Goal: Task Accomplishment & Management: Complete application form

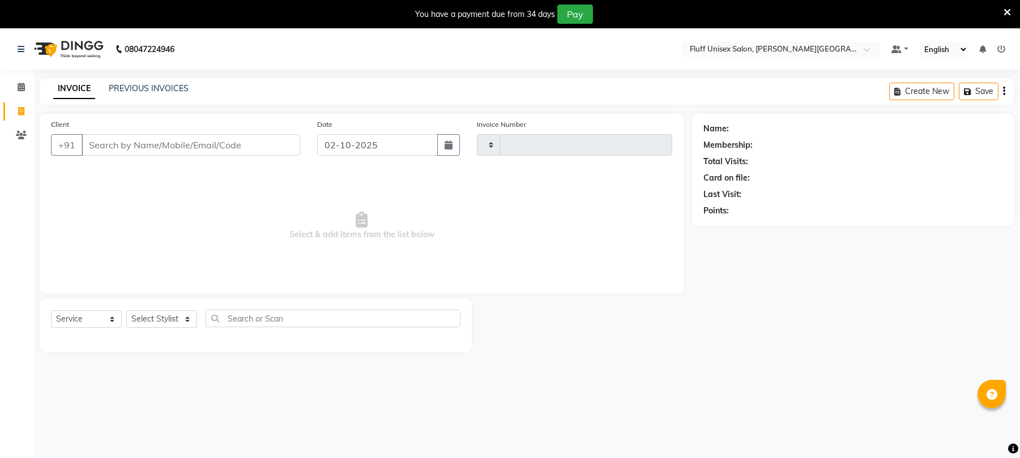
select select "service"
type input "2604"
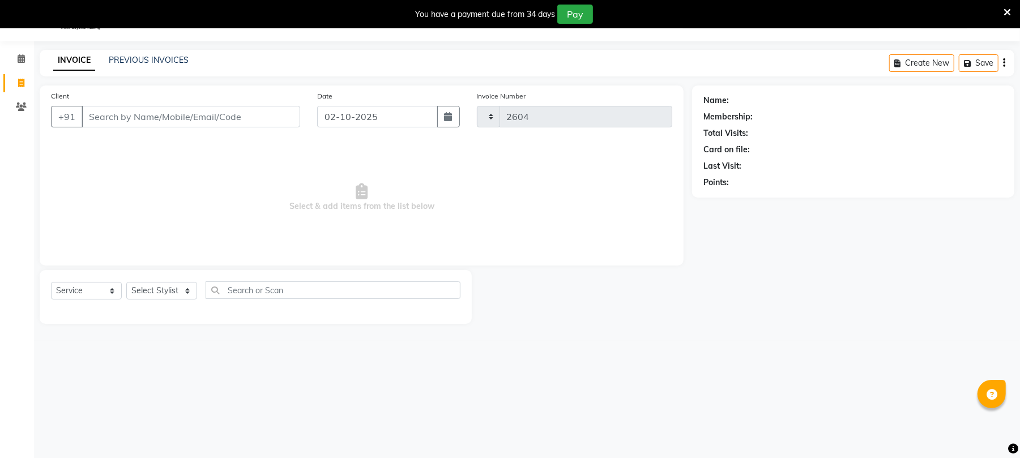
select select "32"
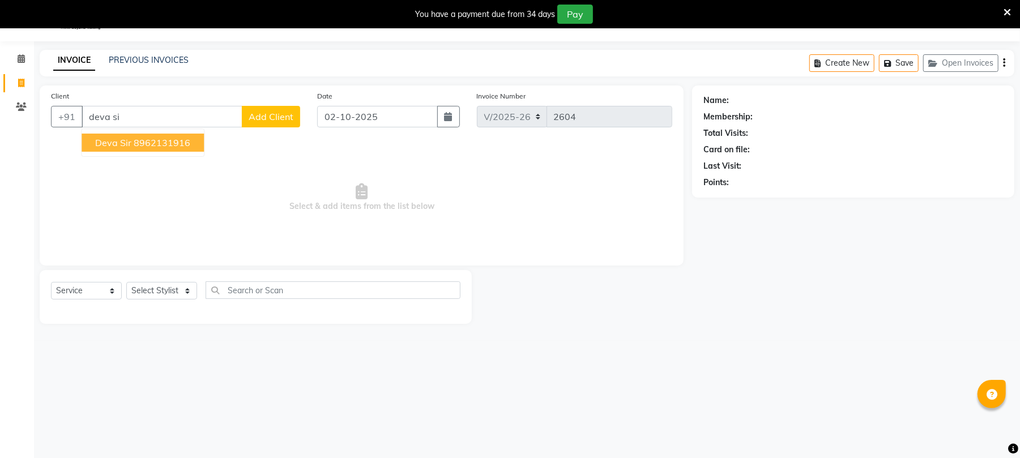
click at [187, 139] on ngb-highlight "8962131916" at bounding box center [162, 142] width 57 height 11
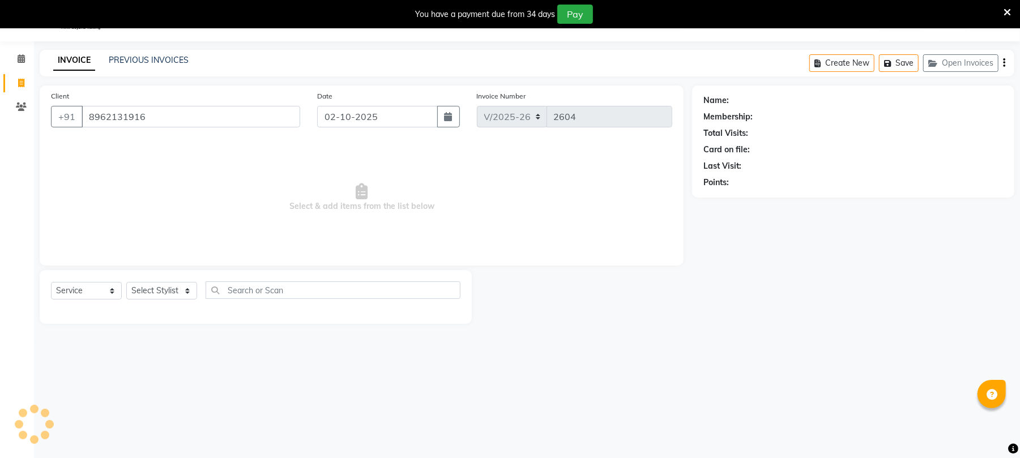
type input "8962131916"
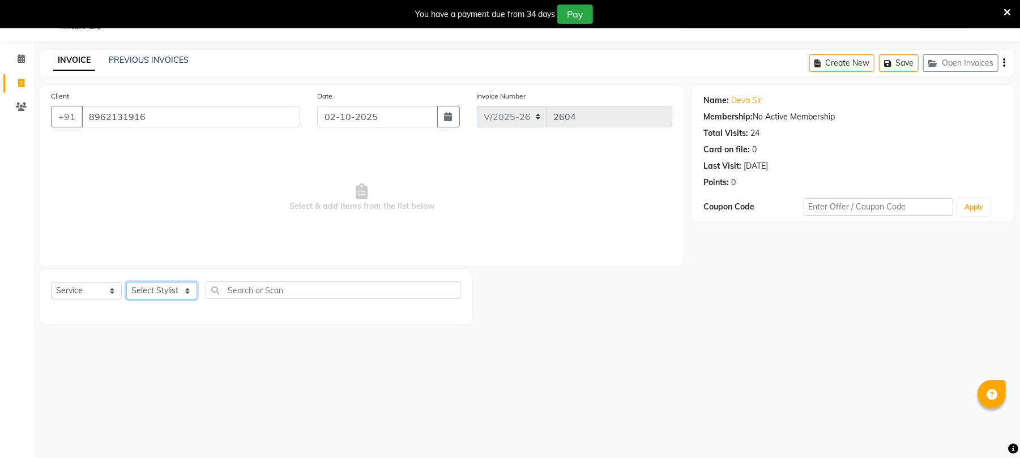
click at [177, 297] on select "Select Stylist Chinu [PERSON_NAME] Reception Rohit" at bounding box center [161, 291] width 71 height 18
select select "39020"
click at [126, 282] on select "Select Stylist Chinu [PERSON_NAME] Reception Rohit" at bounding box center [161, 291] width 71 height 18
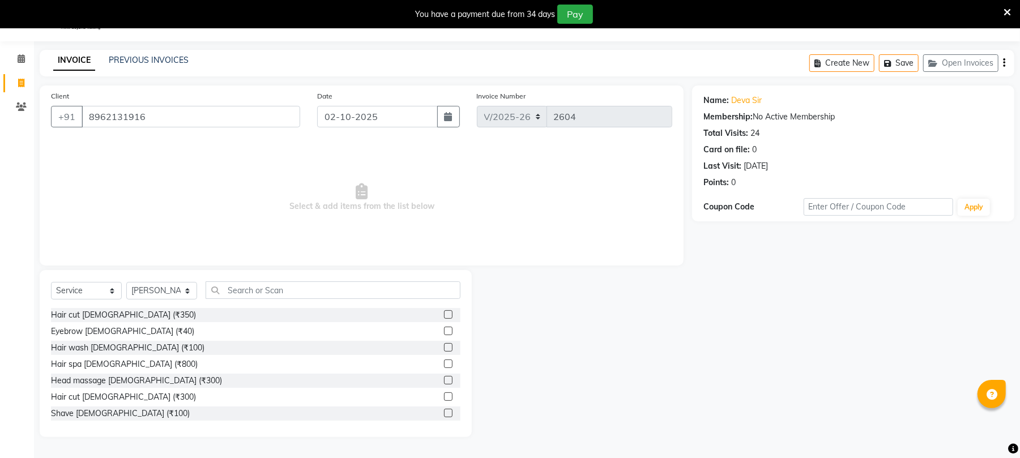
click at [444, 393] on label at bounding box center [448, 397] width 8 height 8
click at [444, 394] on input "checkbox" at bounding box center [447, 397] width 7 height 7
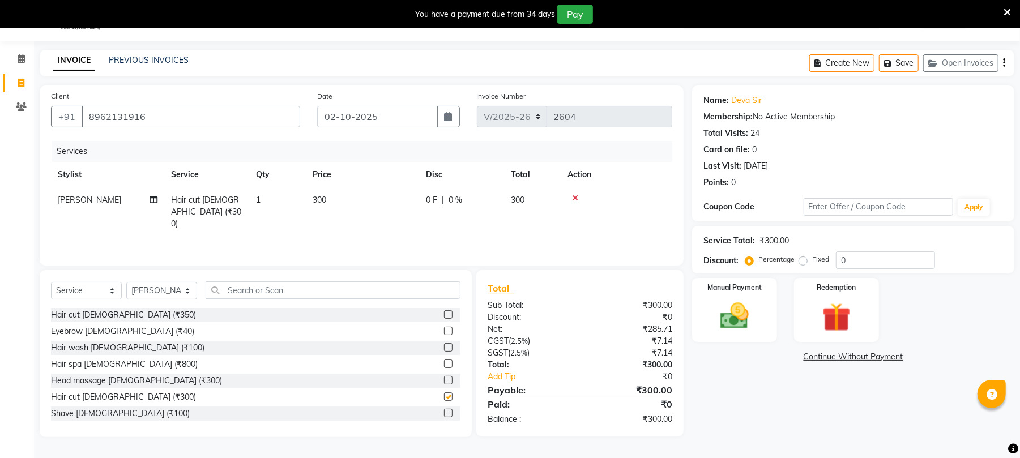
checkbox input "false"
click at [444, 411] on label at bounding box center [448, 413] width 8 height 8
click at [444, 411] on input "checkbox" at bounding box center [447, 413] width 7 height 7
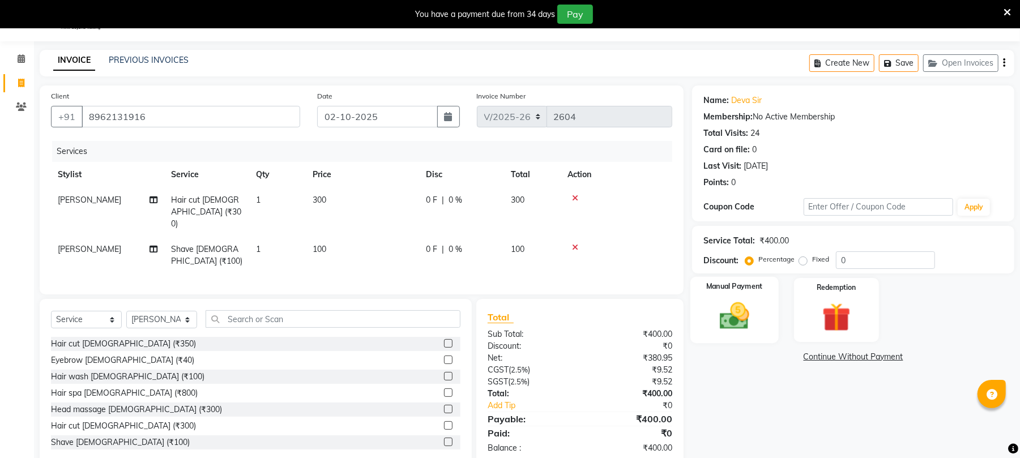
checkbox input "false"
click at [715, 321] on img at bounding box center [734, 316] width 49 height 35
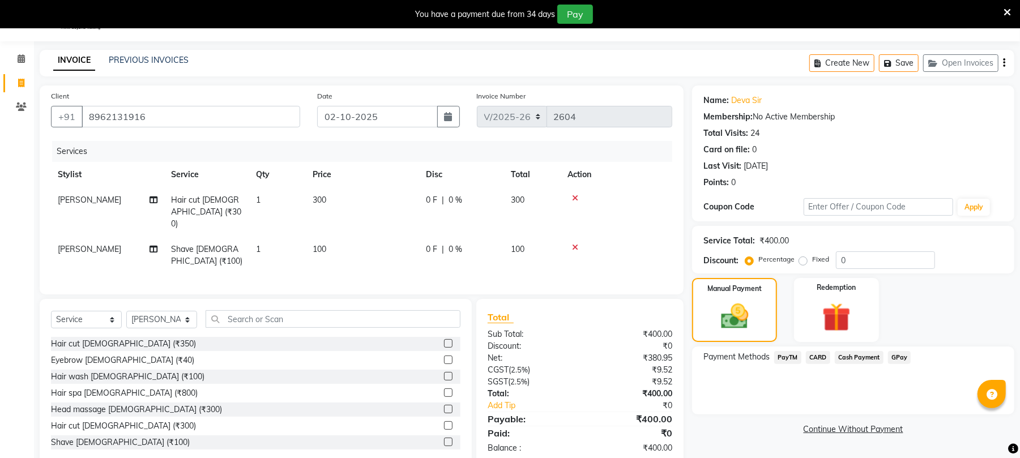
click at [906, 356] on span "GPay" at bounding box center [899, 357] width 23 height 13
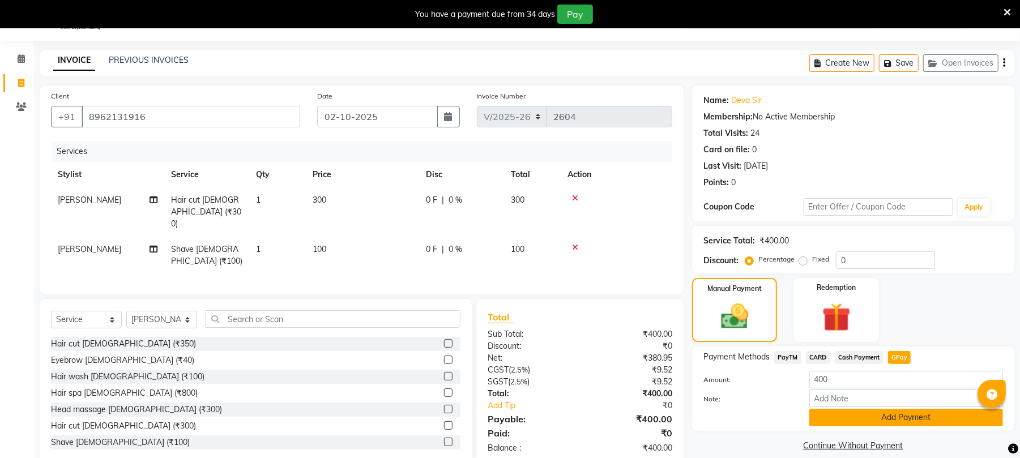
click at [914, 414] on button "Add Payment" at bounding box center [906, 418] width 194 height 18
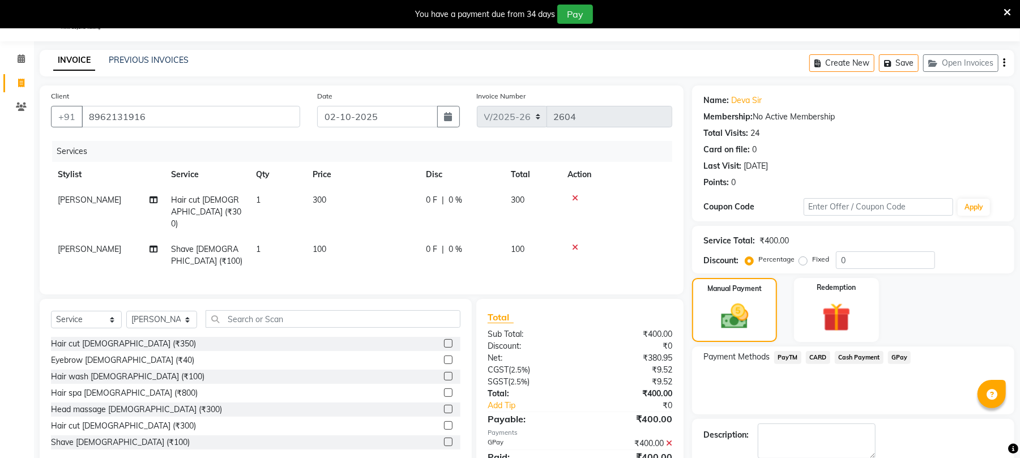
scroll to position [89, 0]
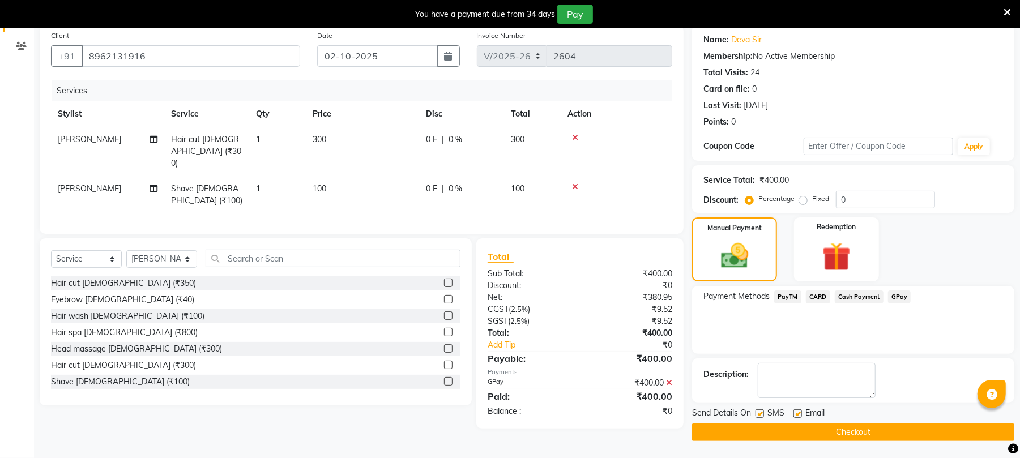
click at [973, 424] on button "Checkout" at bounding box center [853, 433] width 322 height 18
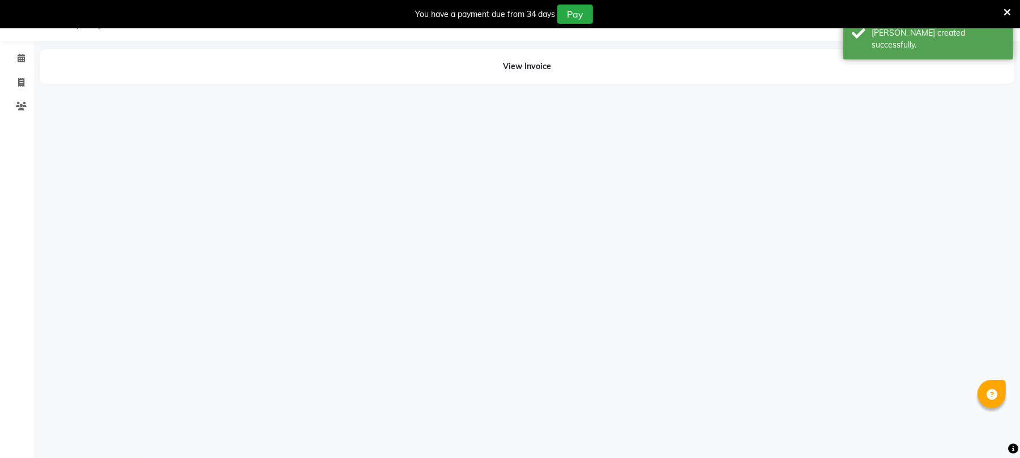
scroll to position [28, 0]
click at [11, 53] on span at bounding box center [21, 59] width 20 height 13
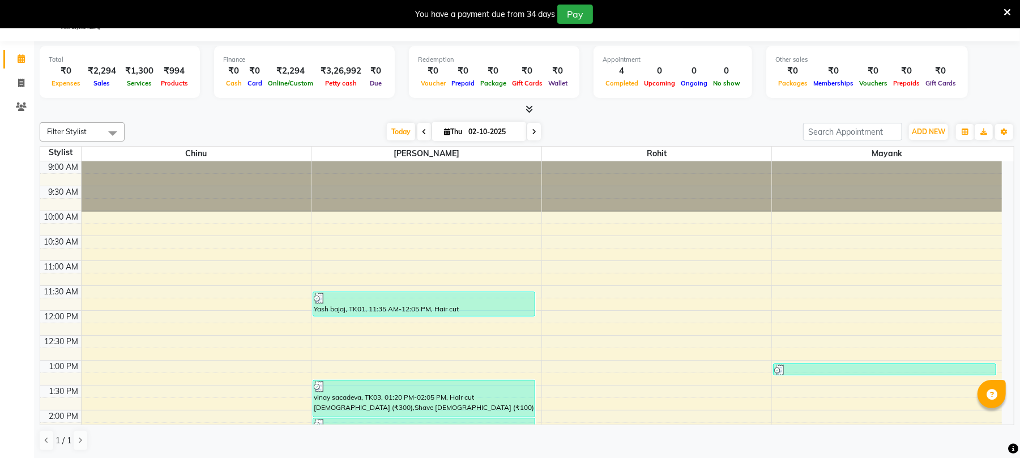
click at [422, 130] on icon at bounding box center [424, 132] width 5 height 7
click at [417, 130] on div "[DATE] [DATE]" at bounding box center [463, 131] width 667 height 17
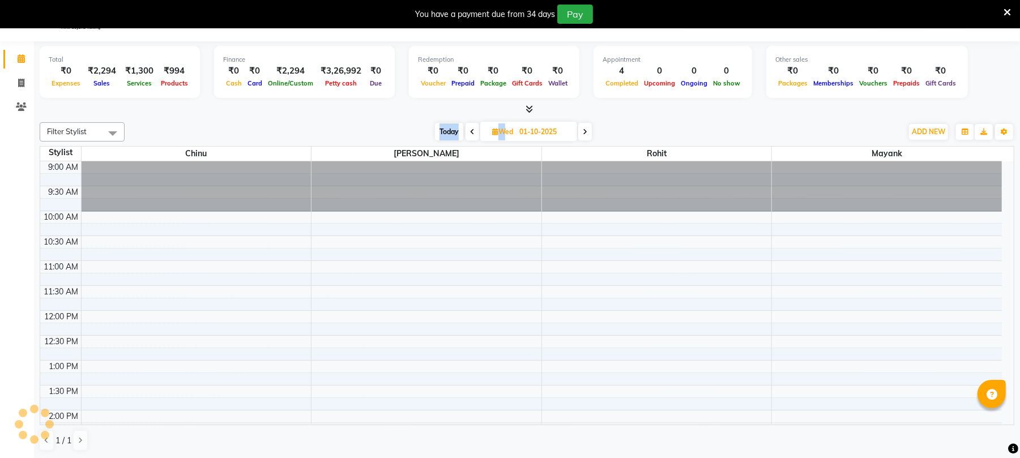
click at [417, 130] on div "[DATE] [DATE]" at bounding box center [513, 131] width 766 height 17
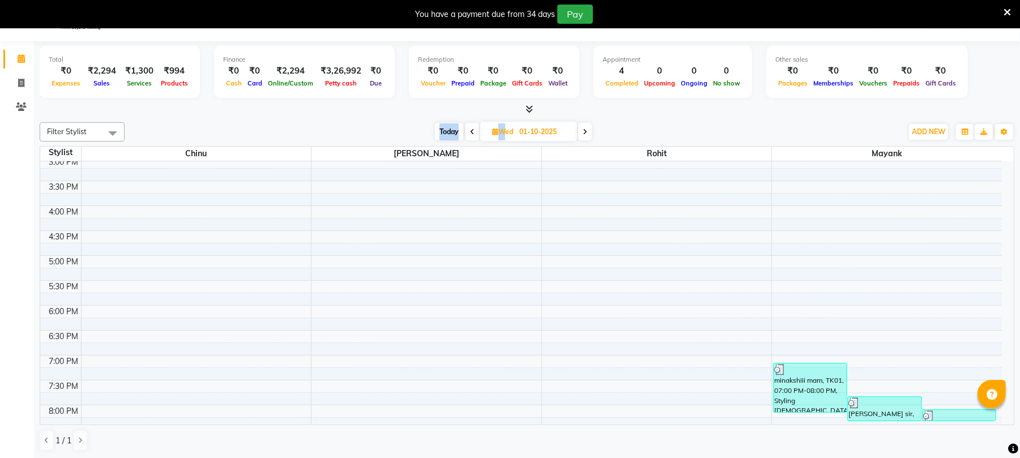
click at [475, 130] on span at bounding box center [473, 132] width 14 height 18
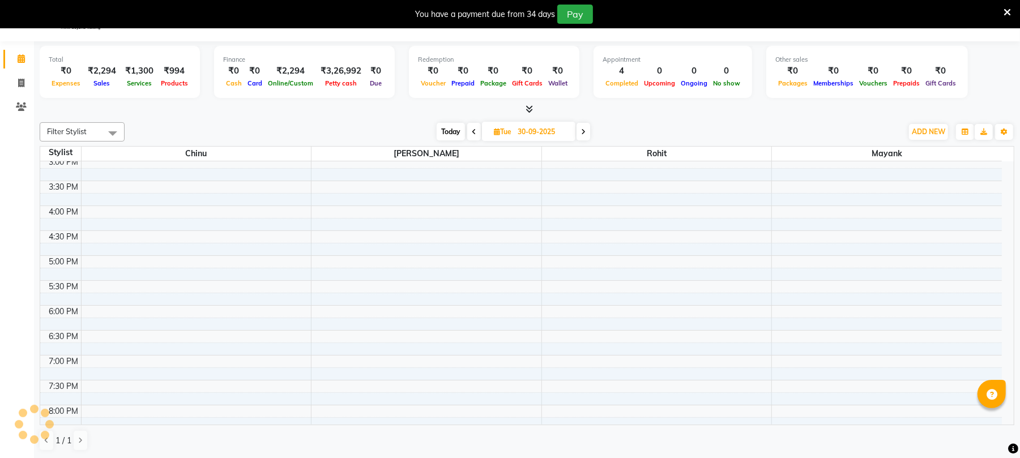
click at [475, 130] on icon at bounding box center [474, 132] width 5 height 7
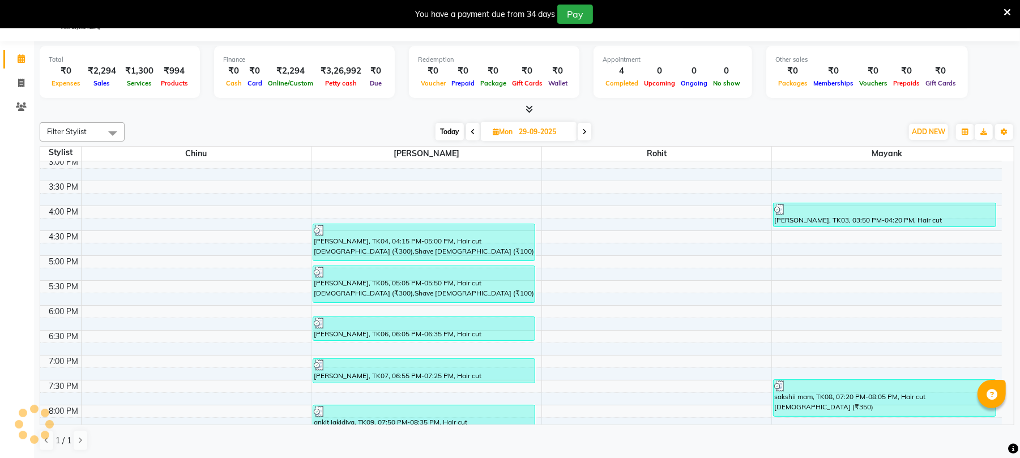
click at [475, 130] on span at bounding box center [473, 132] width 14 height 18
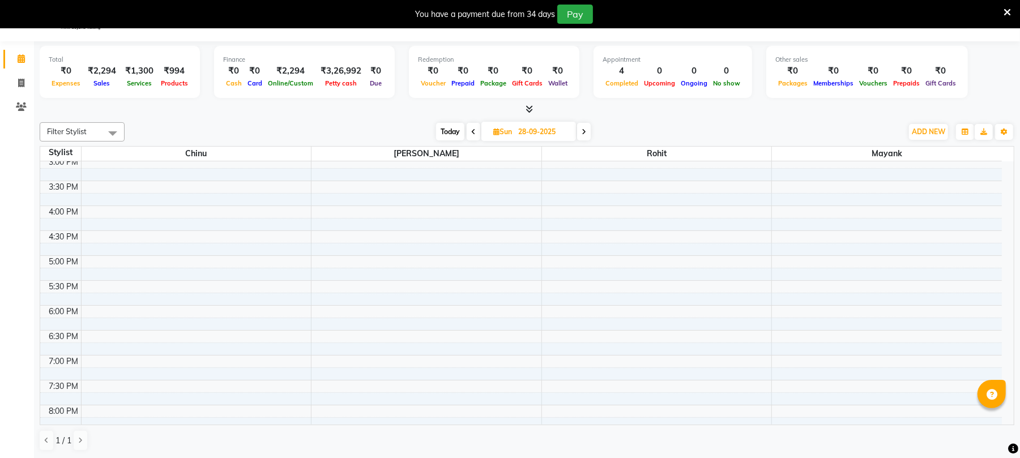
scroll to position [304, 0]
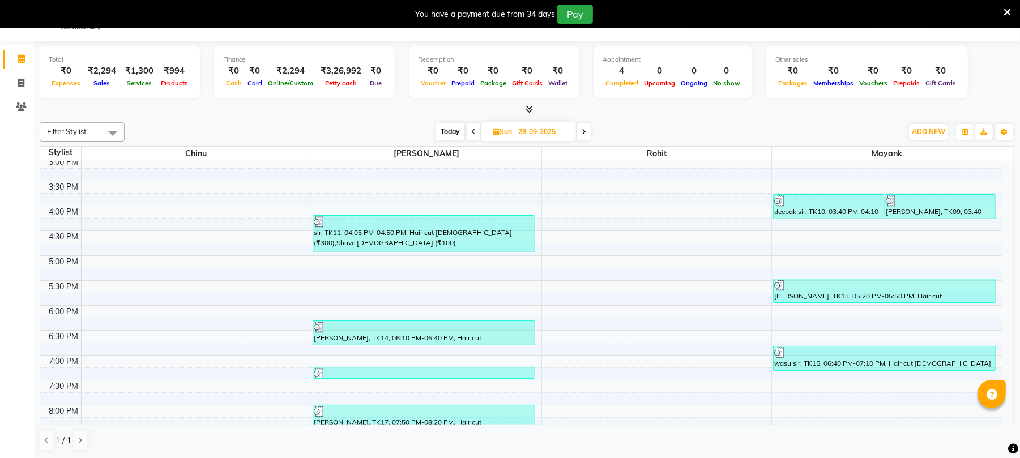
click at [475, 130] on span at bounding box center [474, 132] width 14 height 18
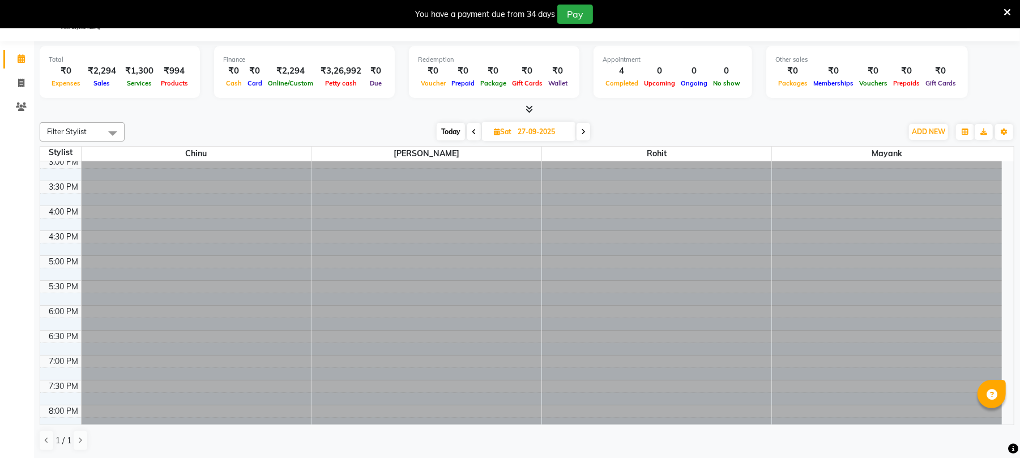
scroll to position [0, 0]
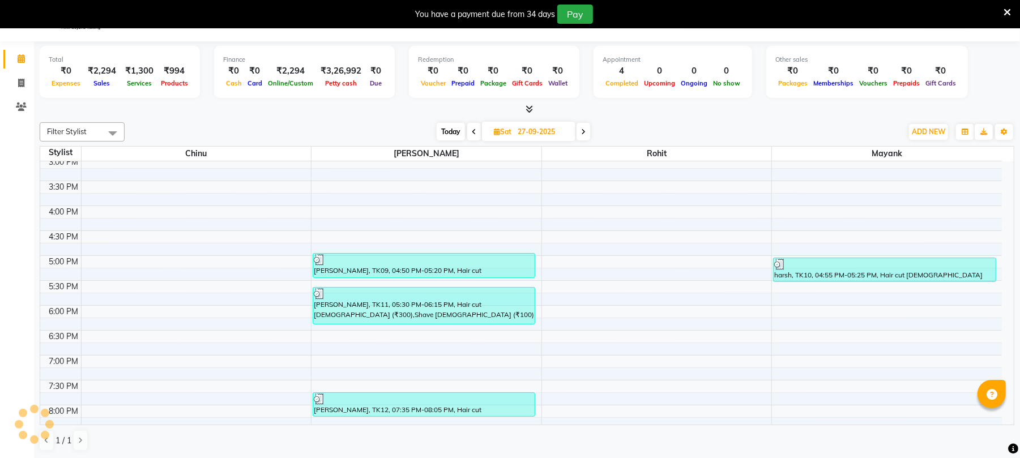
click at [475, 130] on icon at bounding box center [474, 132] width 5 height 7
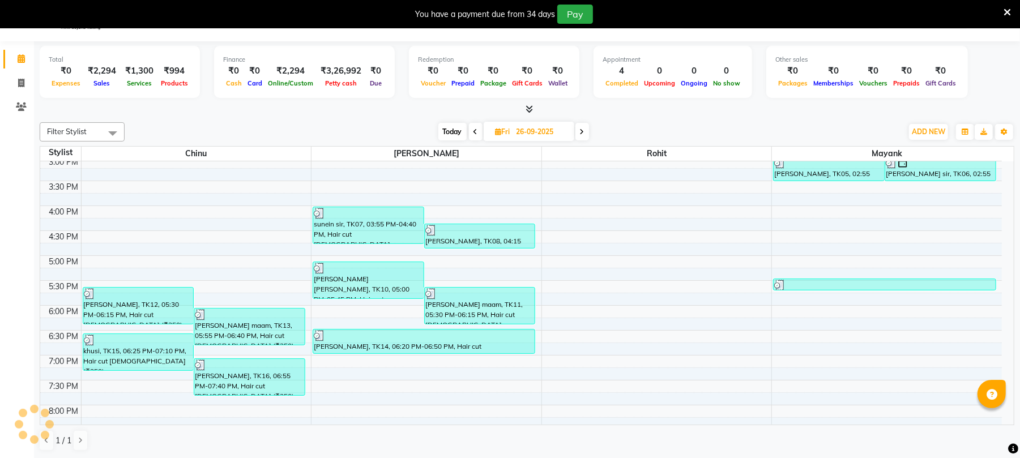
click at [475, 130] on icon at bounding box center [476, 132] width 5 height 7
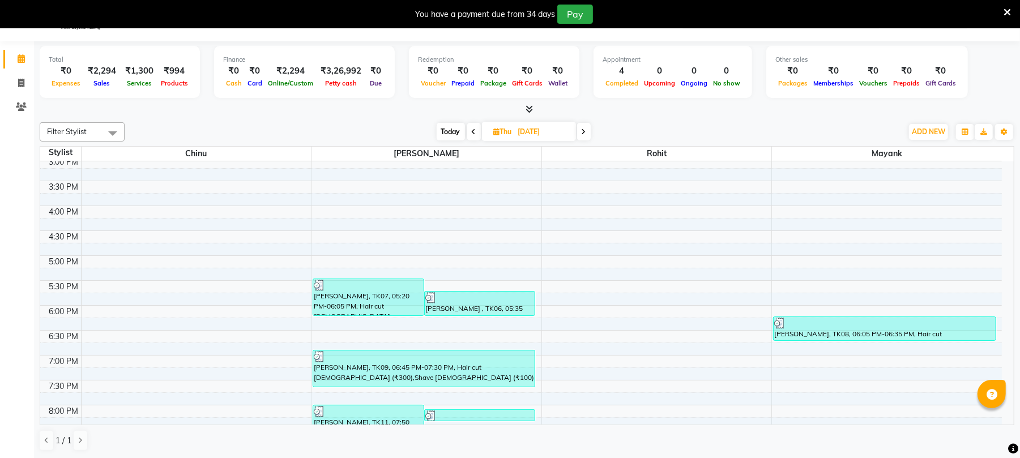
click at [475, 130] on icon at bounding box center [474, 132] width 5 height 7
type input "[DATE]"
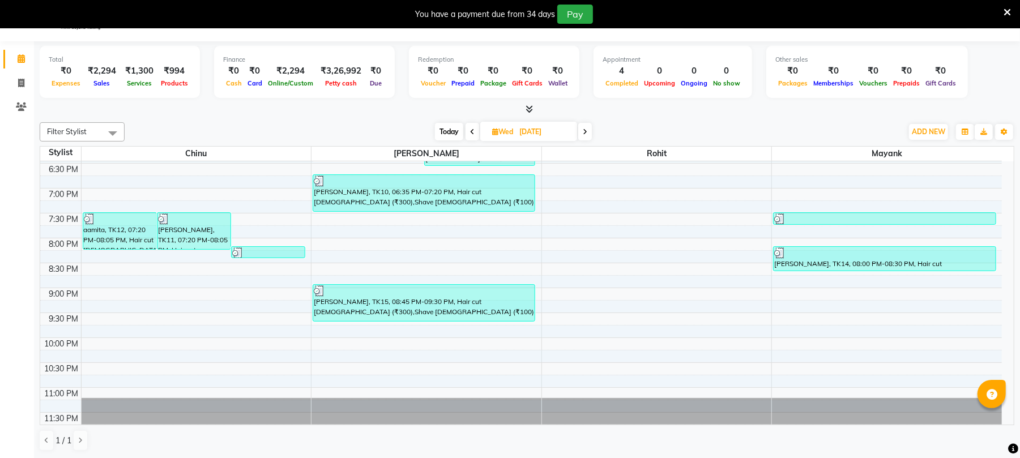
scroll to position [483, 0]
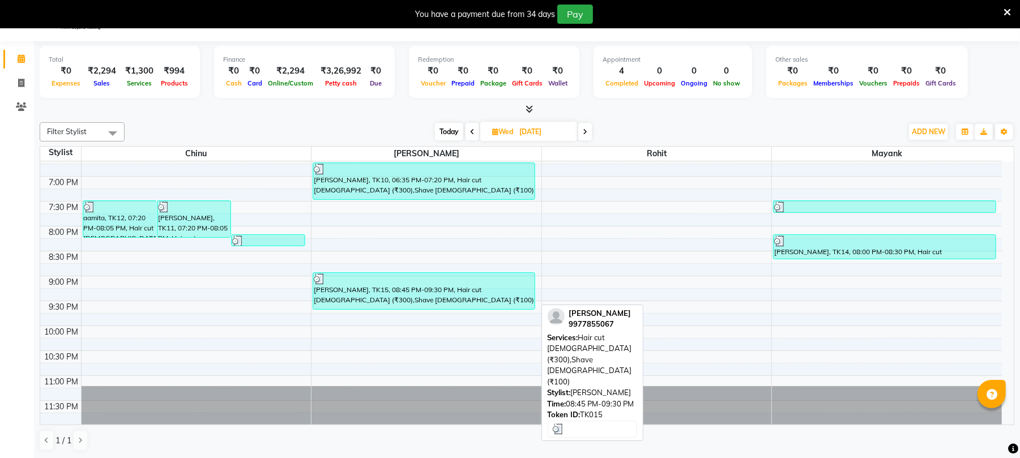
click at [381, 300] on div "[PERSON_NAME], TK15, 08:45 PM-09:30 PM, Hair cut [DEMOGRAPHIC_DATA] (₹300),Shav…" at bounding box center [423, 291] width 221 height 36
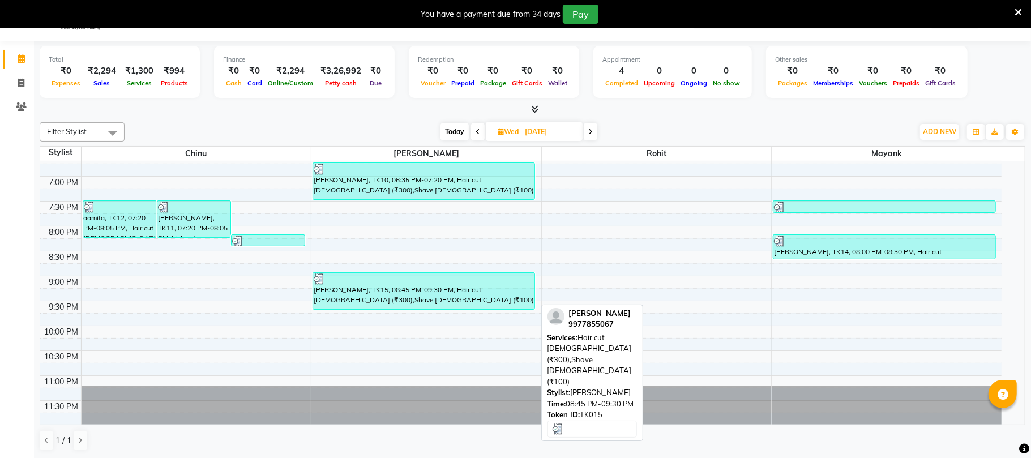
select select "3"
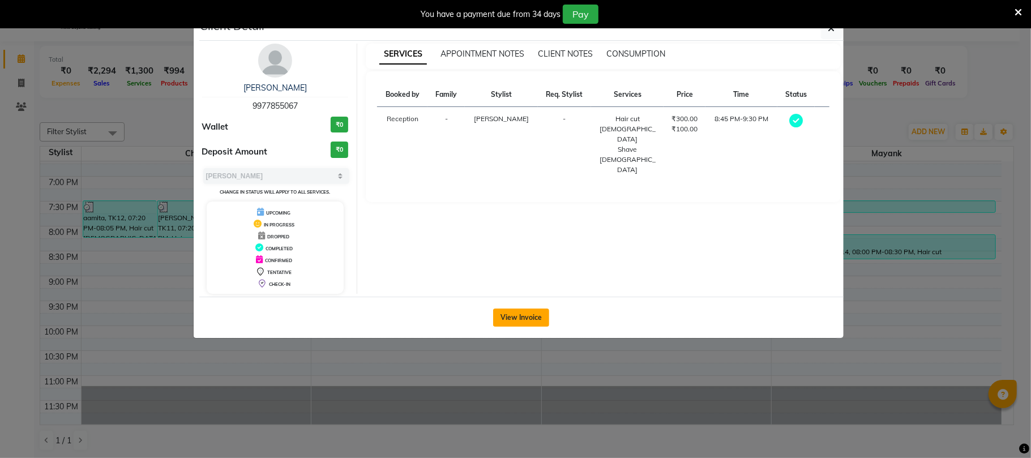
click at [502, 321] on button "View Invoice" at bounding box center [521, 318] width 56 height 18
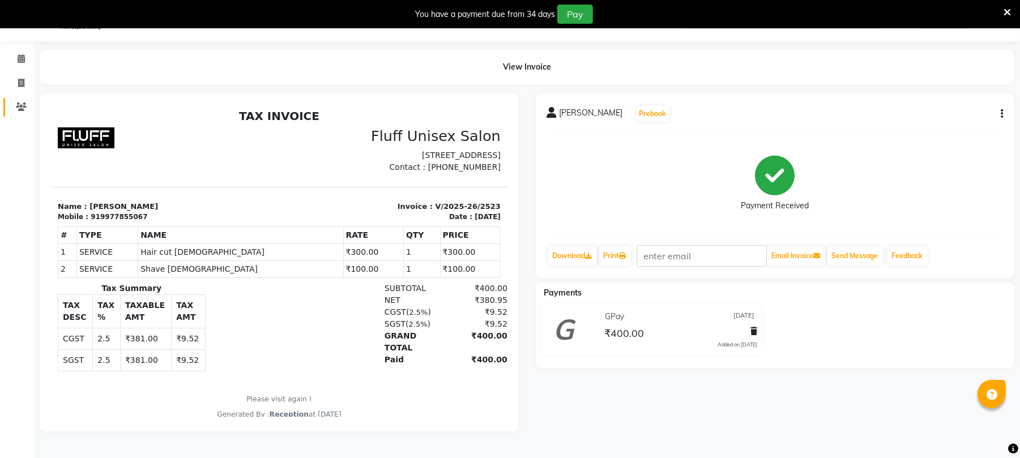
click at [8, 99] on link "Clients" at bounding box center [16, 107] width 27 height 19
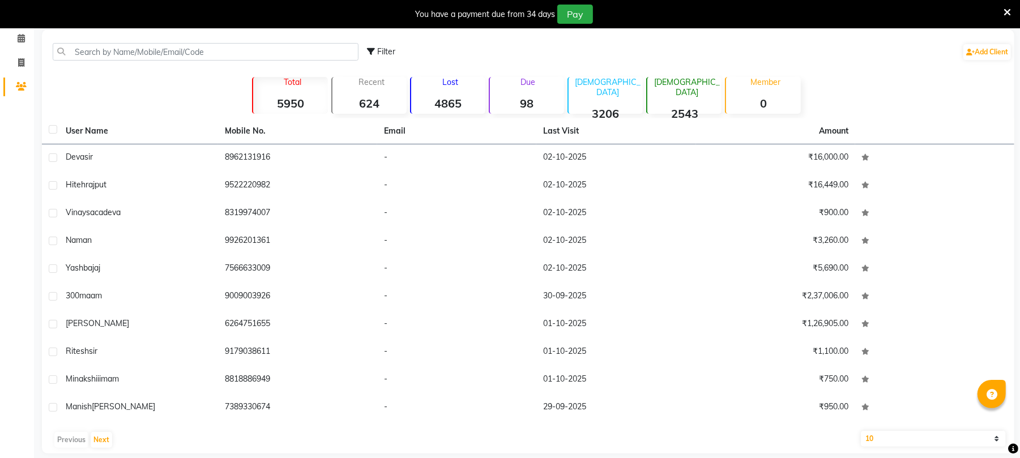
scroll to position [61, 0]
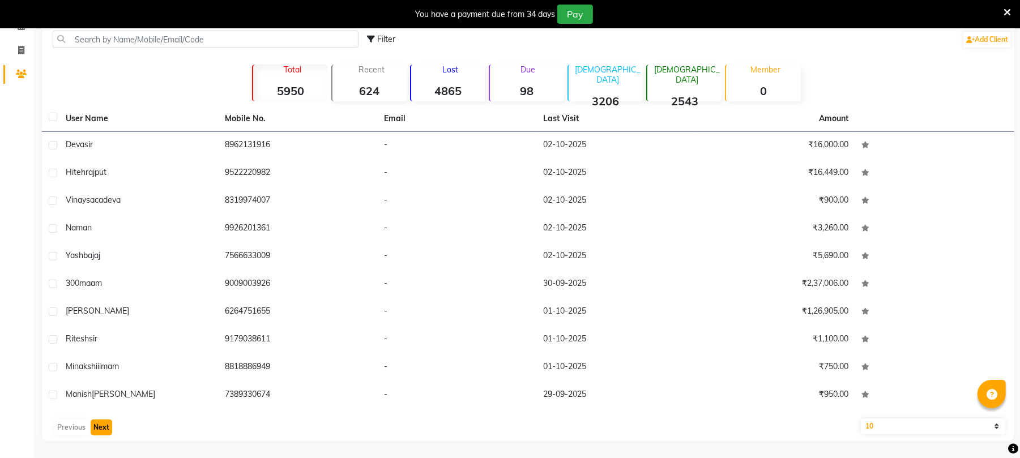
click at [91, 427] on button "Next" at bounding box center [102, 428] width 22 height 16
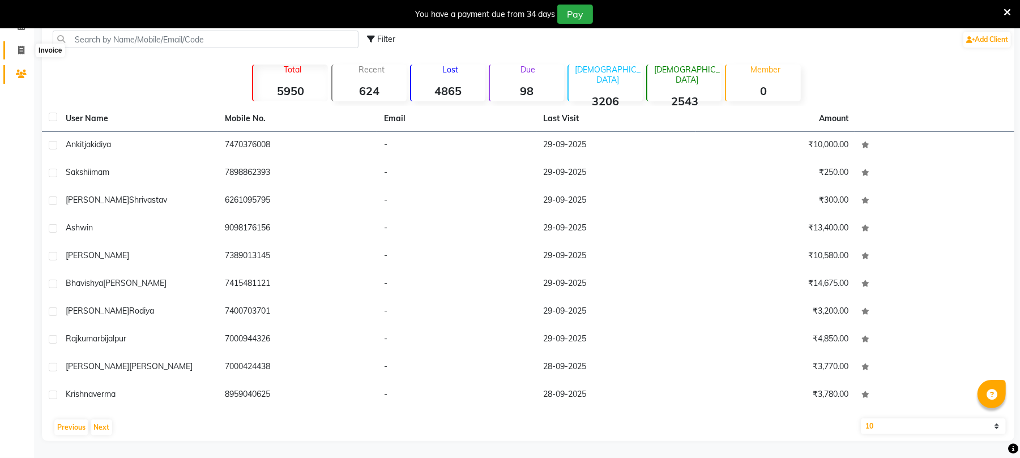
click at [11, 55] on span at bounding box center [21, 50] width 20 height 13
select select "service"
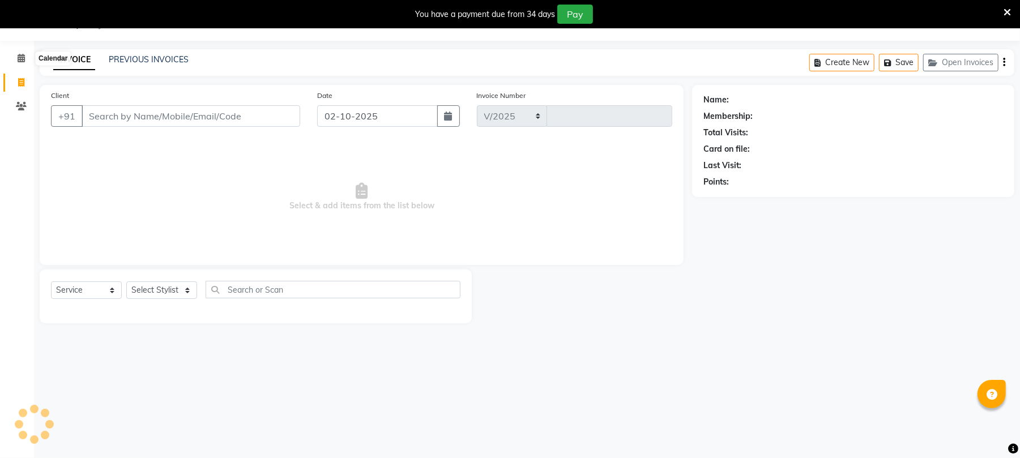
scroll to position [28, 0]
select select "32"
type input "2605"
click at [14, 54] on span at bounding box center [21, 59] width 20 height 13
